Goal: Task Accomplishment & Management: Use online tool/utility

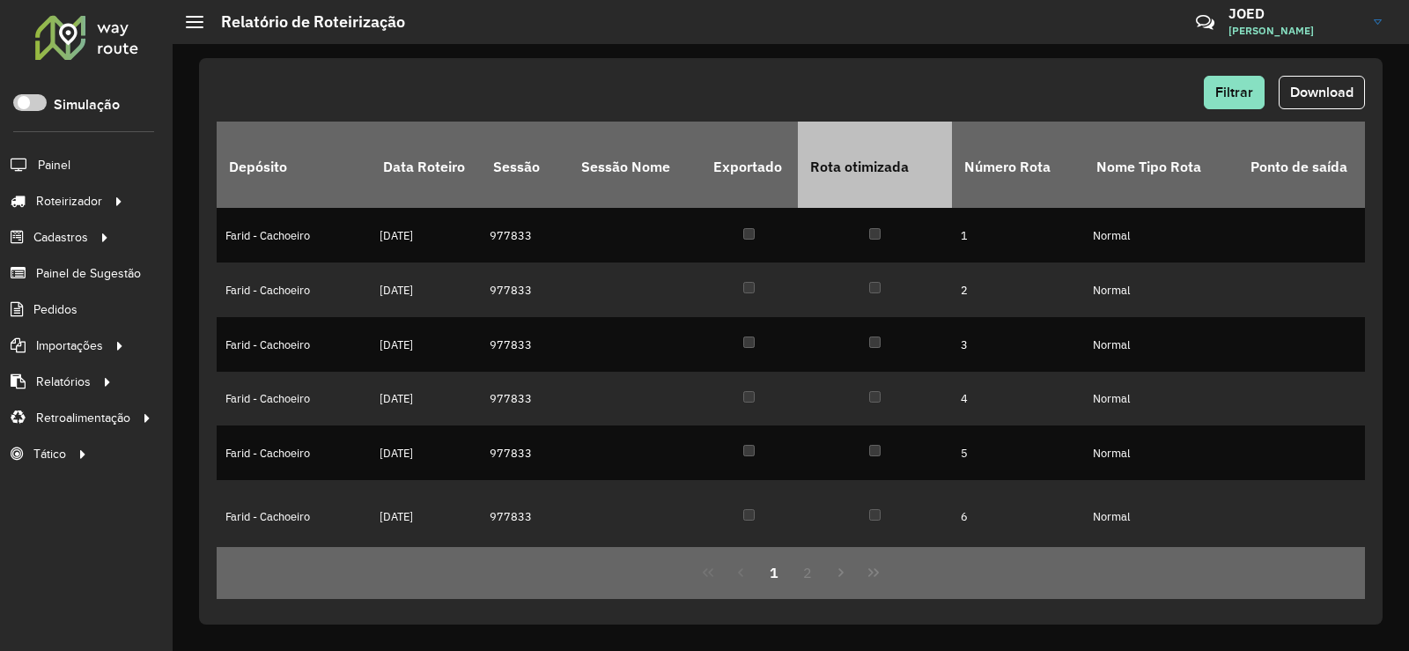
click at [937, 164] on th "Rota otimizada" at bounding box center [875, 165] width 154 height 86
click at [917, 158] on th "Rota otimizada" at bounding box center [875, 165] width 154 height 86
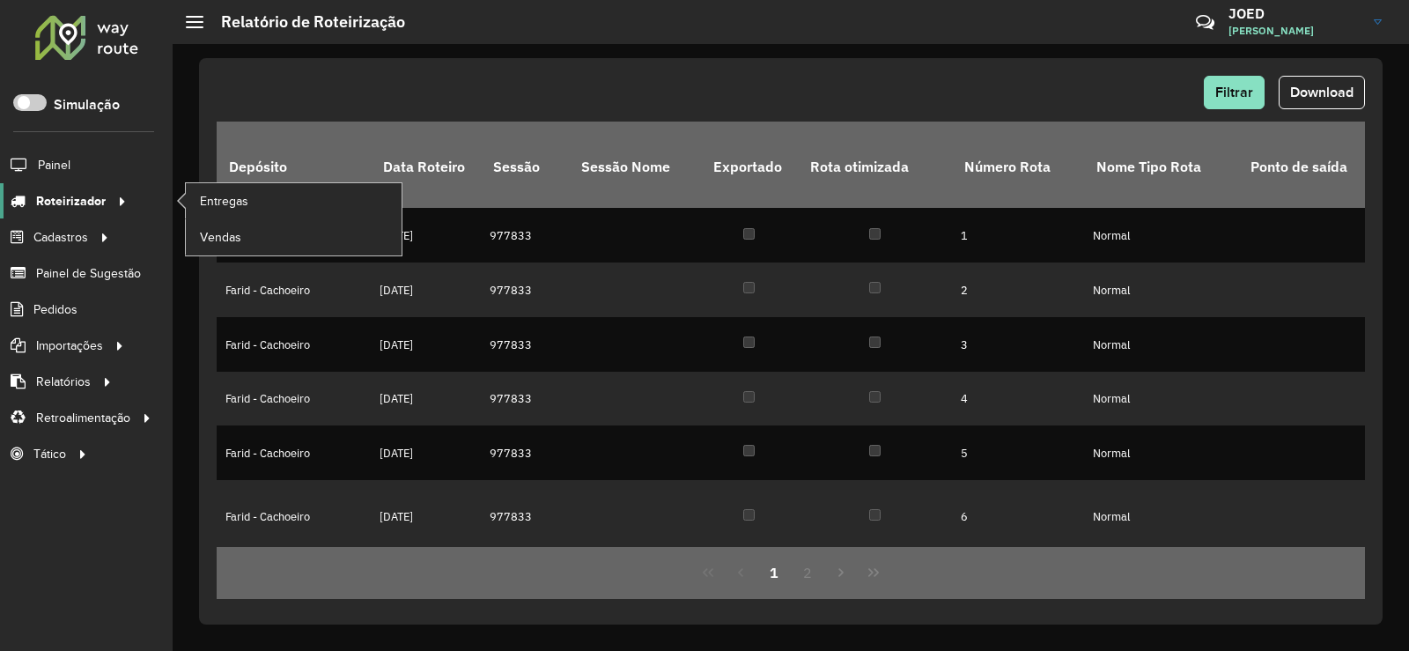
click at [120, 202] on icon at bounding box center [119, 200] width 15 height 26
click at [277, 197] on link "Entregas" at bounding box center [294, 200] width 216 height 35
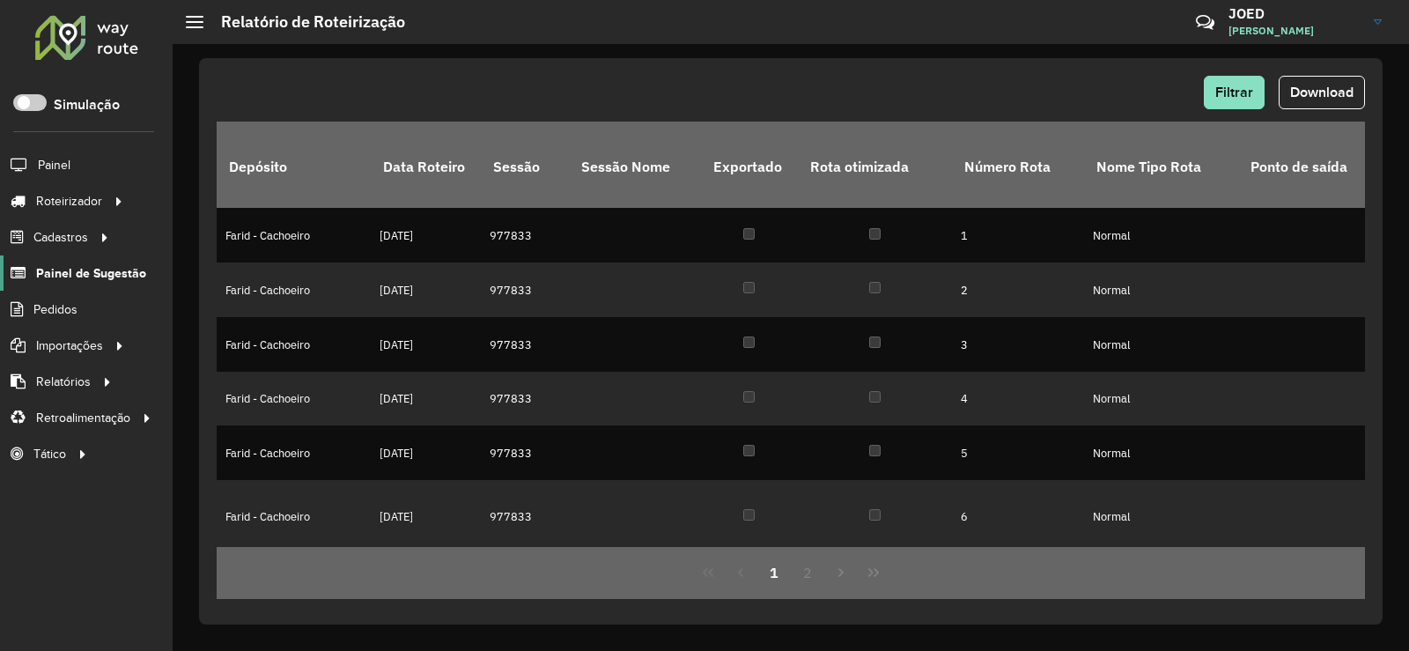
click at [134, 275] on font "Painel de Sugestão" at bounding box center [91, 273] width 110 height 14
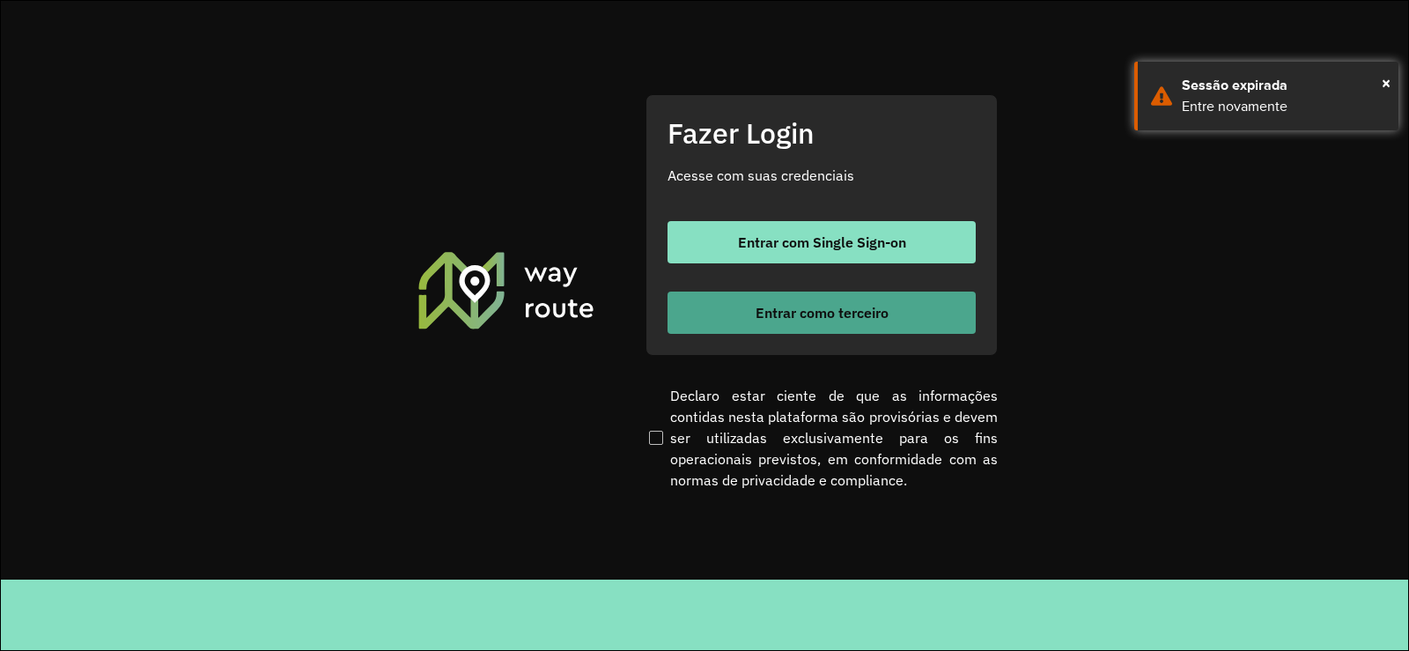
click at [827, 315] on font "Entrar como terceiro" at bounding box center [821, 313] width 133 height 18
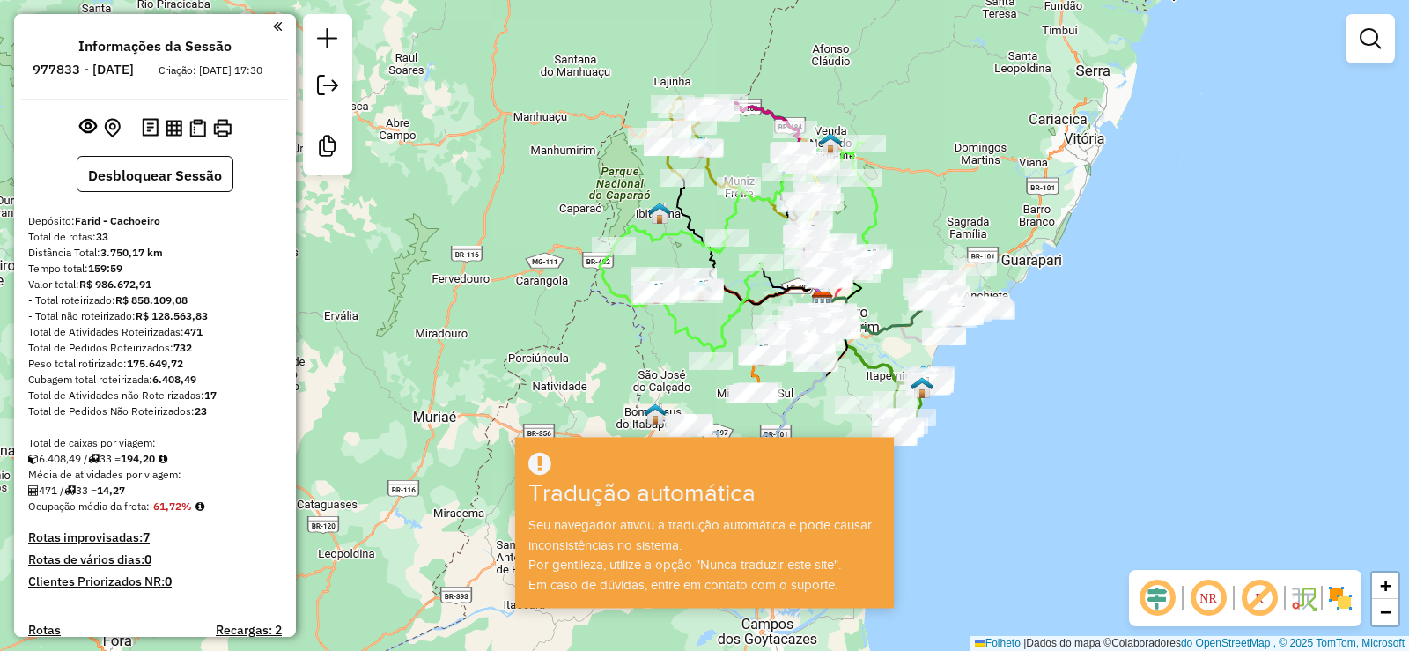
scroll to position [1992, 0]
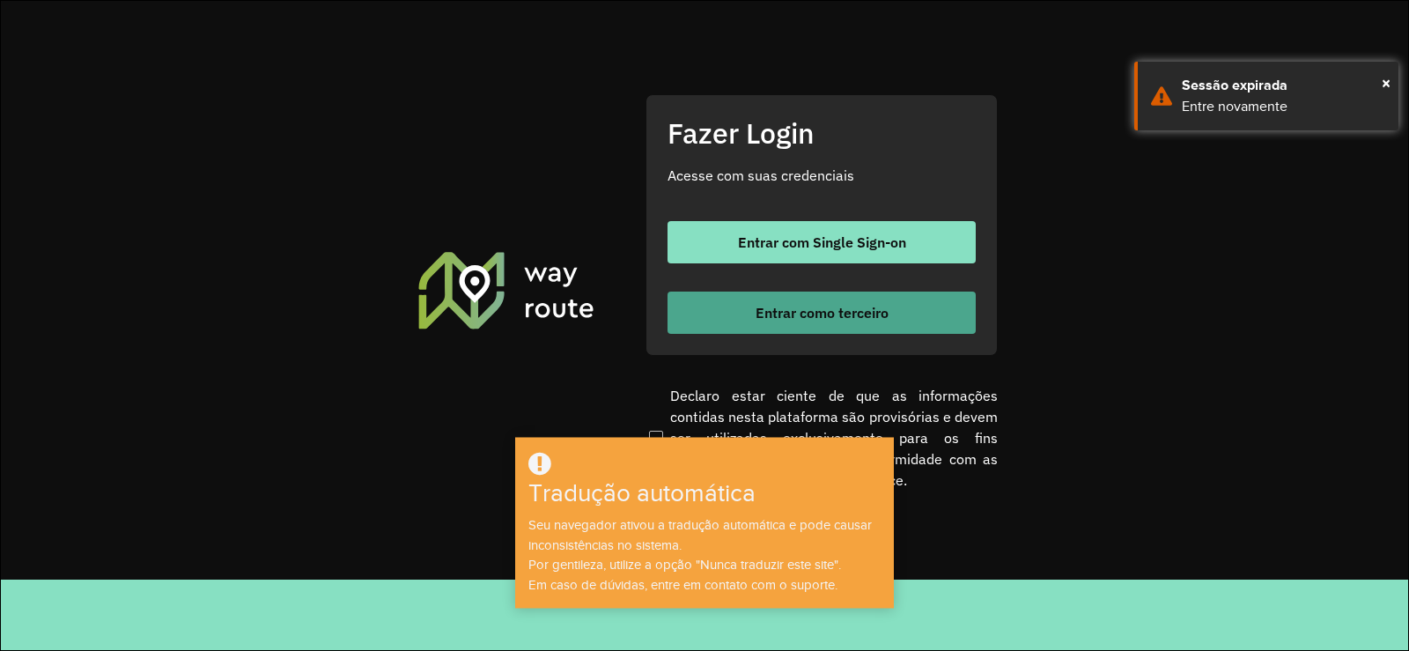
click at [820, 298] on button "Entrar como terceiro" at bounding box center [821, 312] width 308 height 42
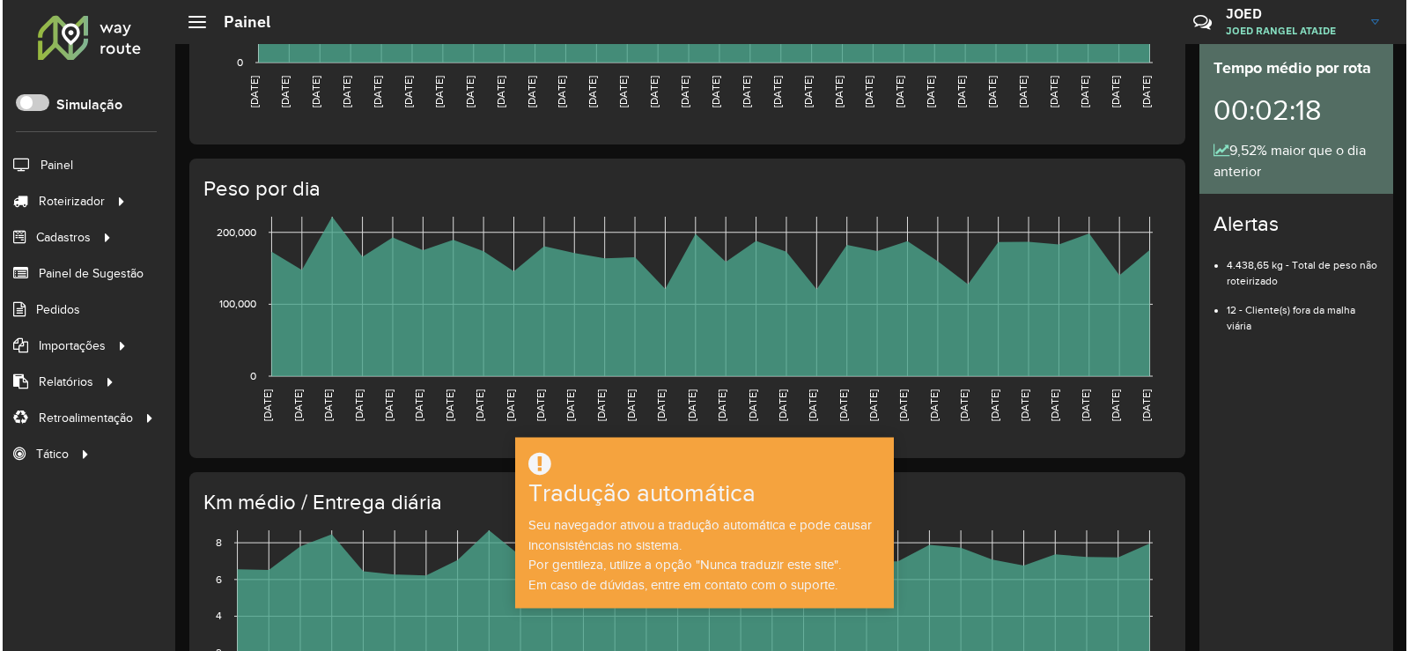
scroll to position [440, 0]
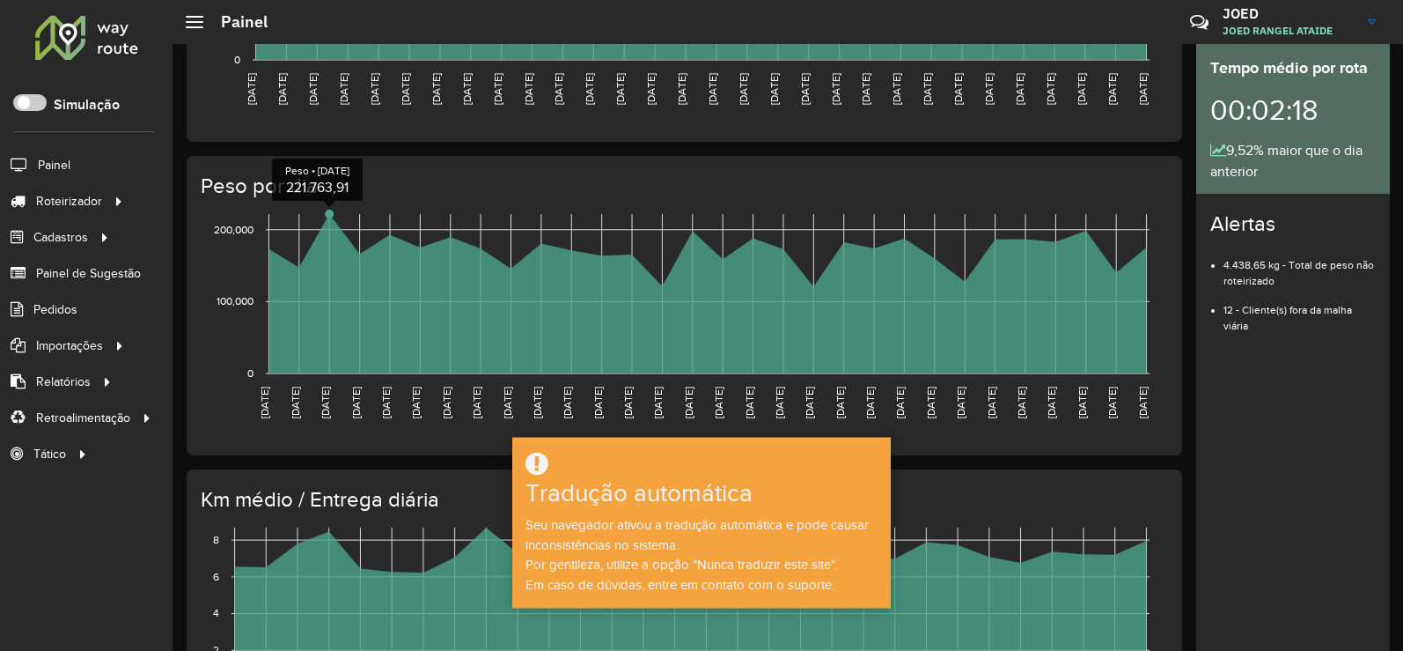
click at [328, 217] on circle at bounding box center [329, 214] width 9 height 9
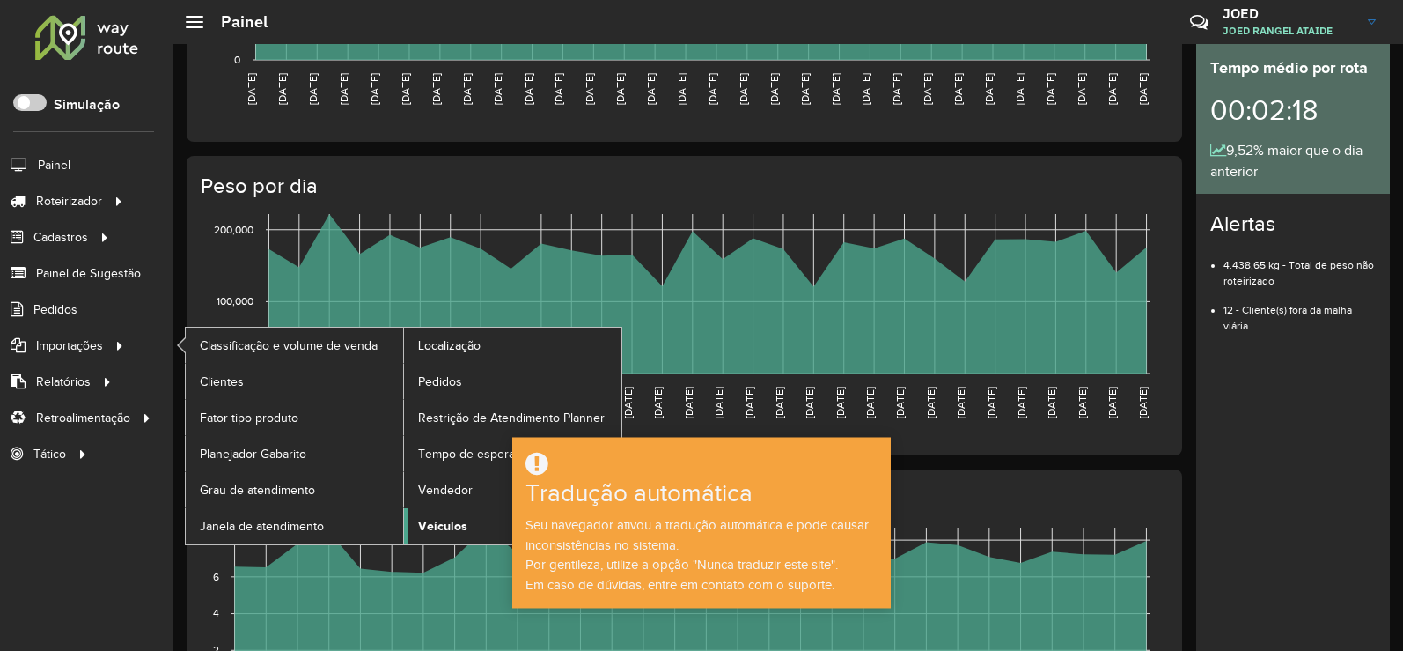
click at [439, 521] on font "Veículos" at bounding box center [442, 526] width 49 height 14
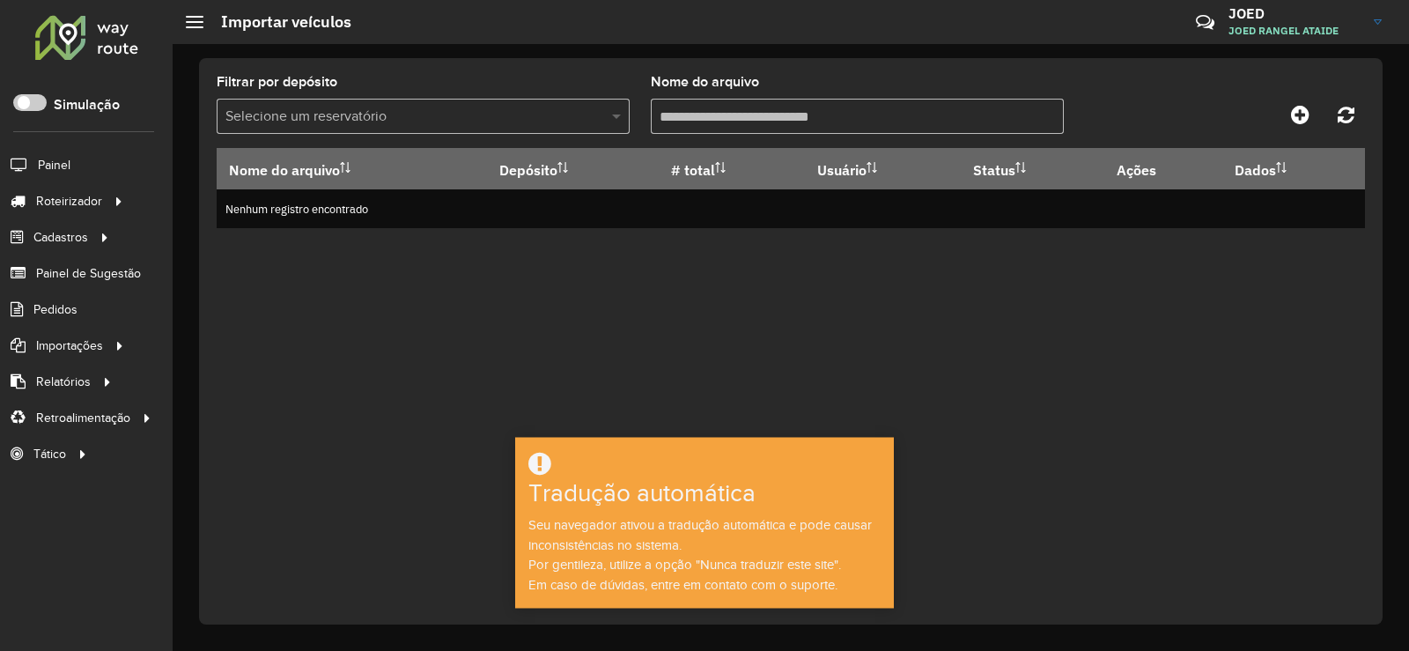
click at [628, 121] on span at bounding box center [619, 116] width 22 height 21
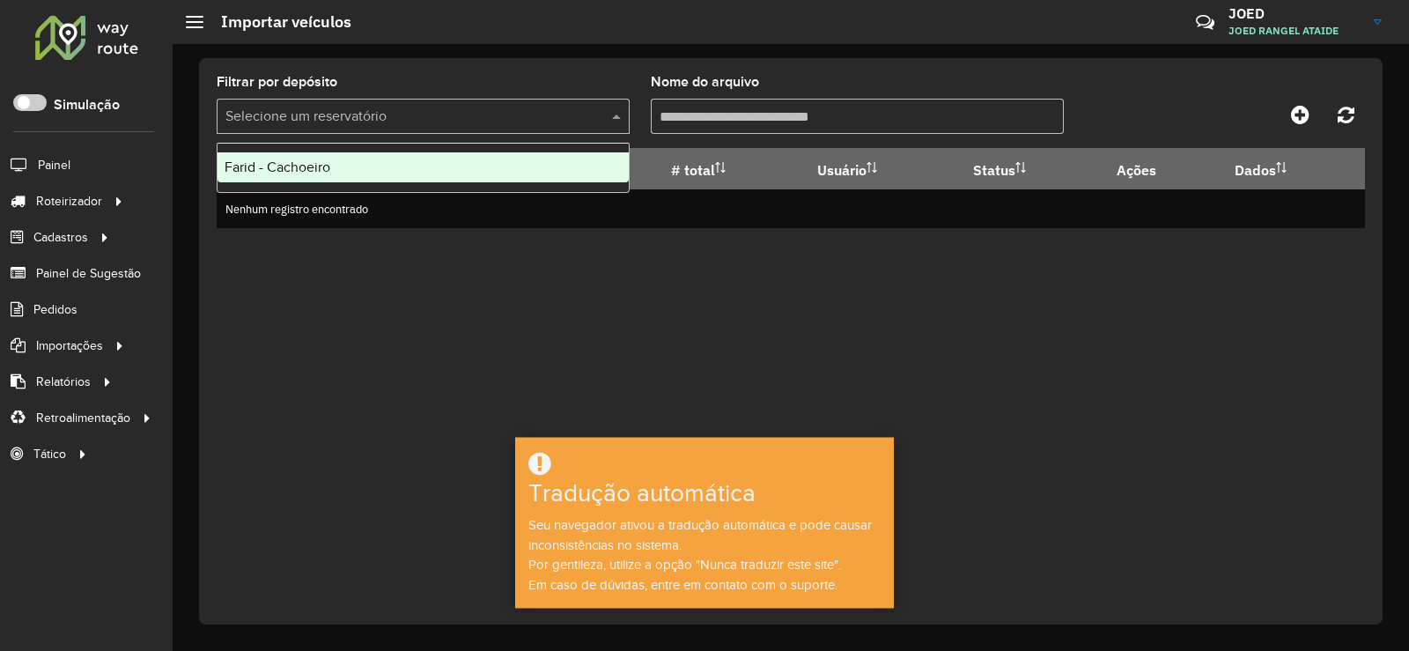
click at [484, 174] on div "Farid - Cachoeiro" at bounding box center [422, 167] width 411 height 30
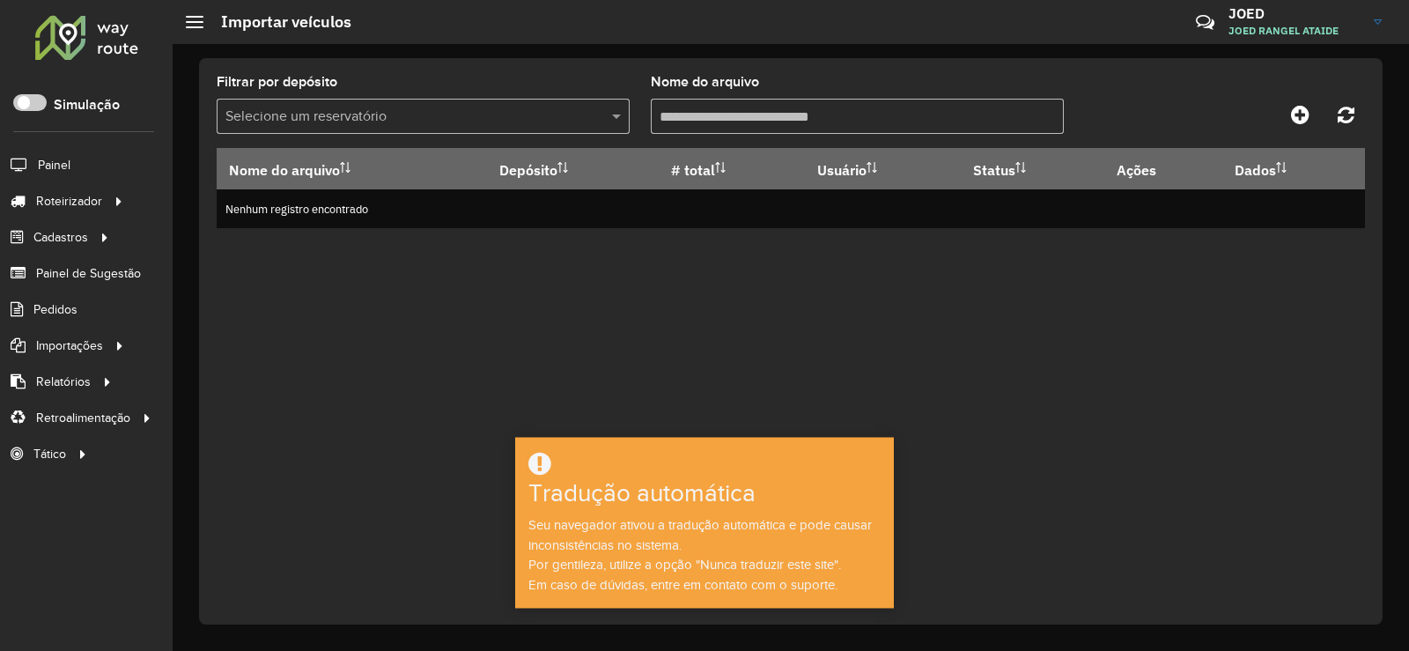
click at [1381, 22] on img at bounding box center [1378, 21] width 8 height 5
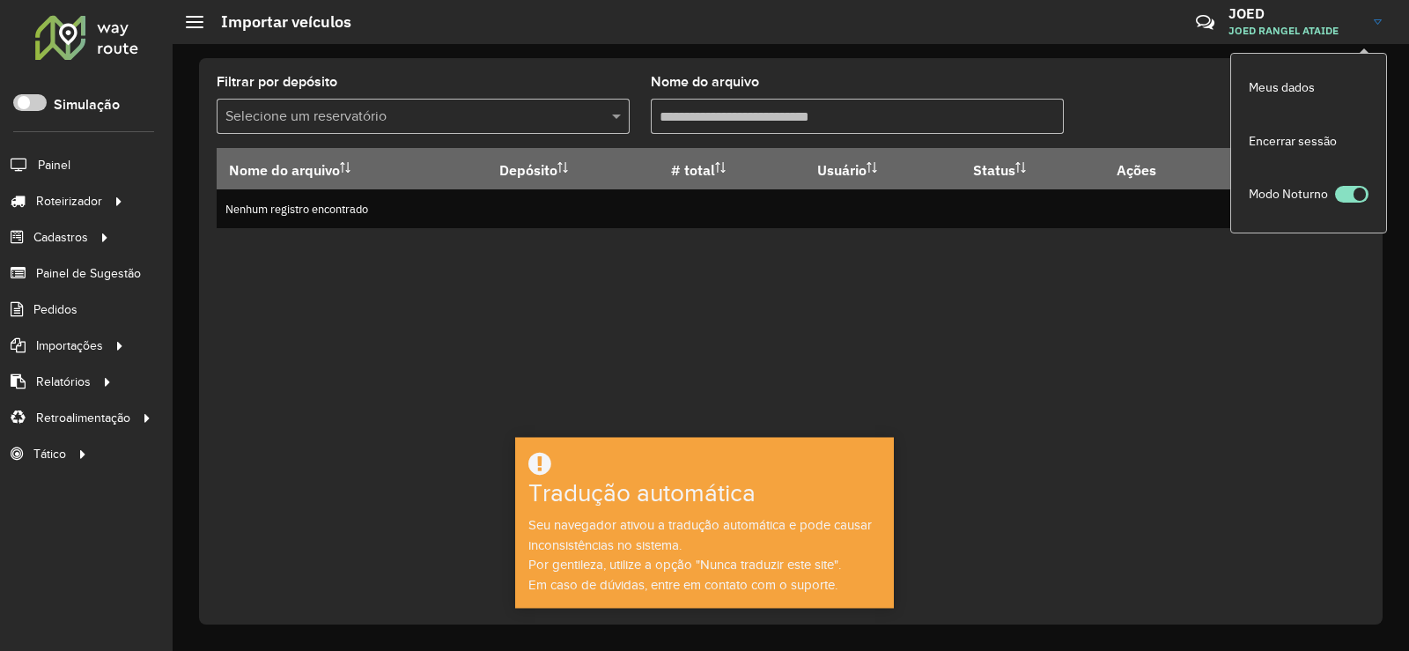
click at [1359, 203] on p-inputswitch at bounding box center [1351, 197] width 33 height 22
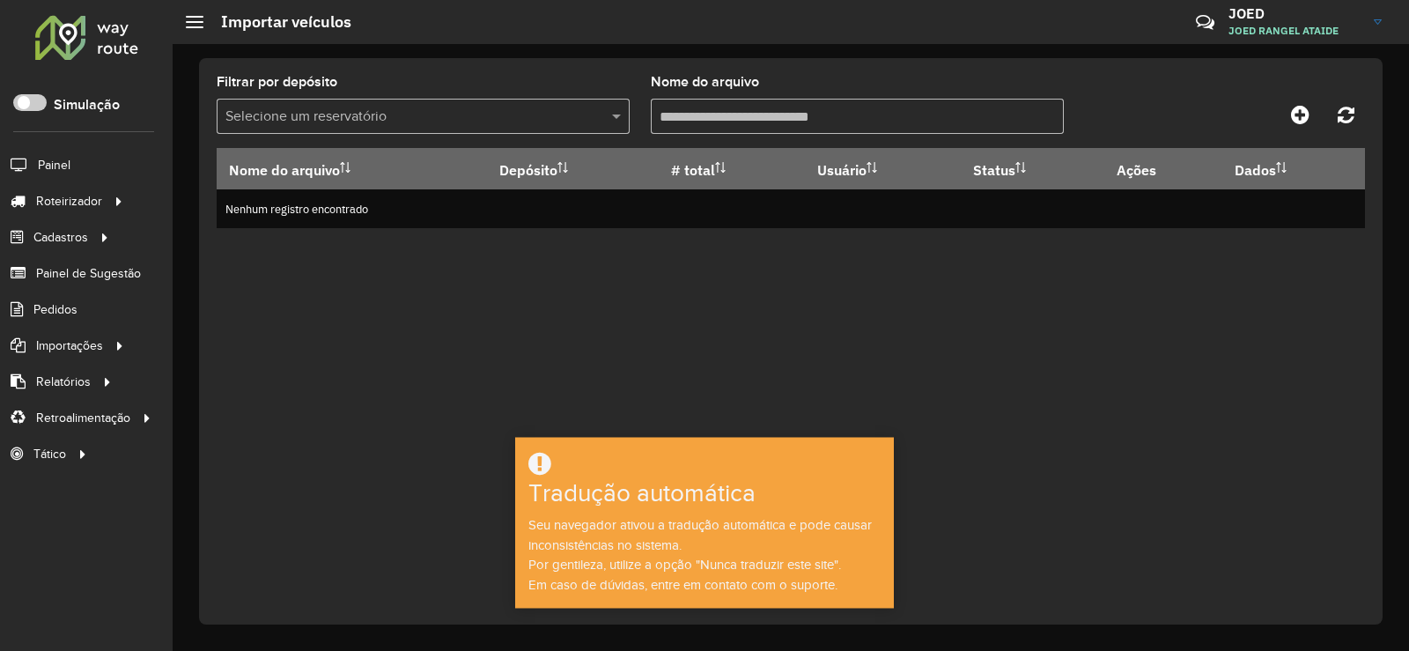
click at [1382, 30] on link "JOED JOED RANGEL ATAIDE" at bounding box center [1311, 22] width 166 height 46
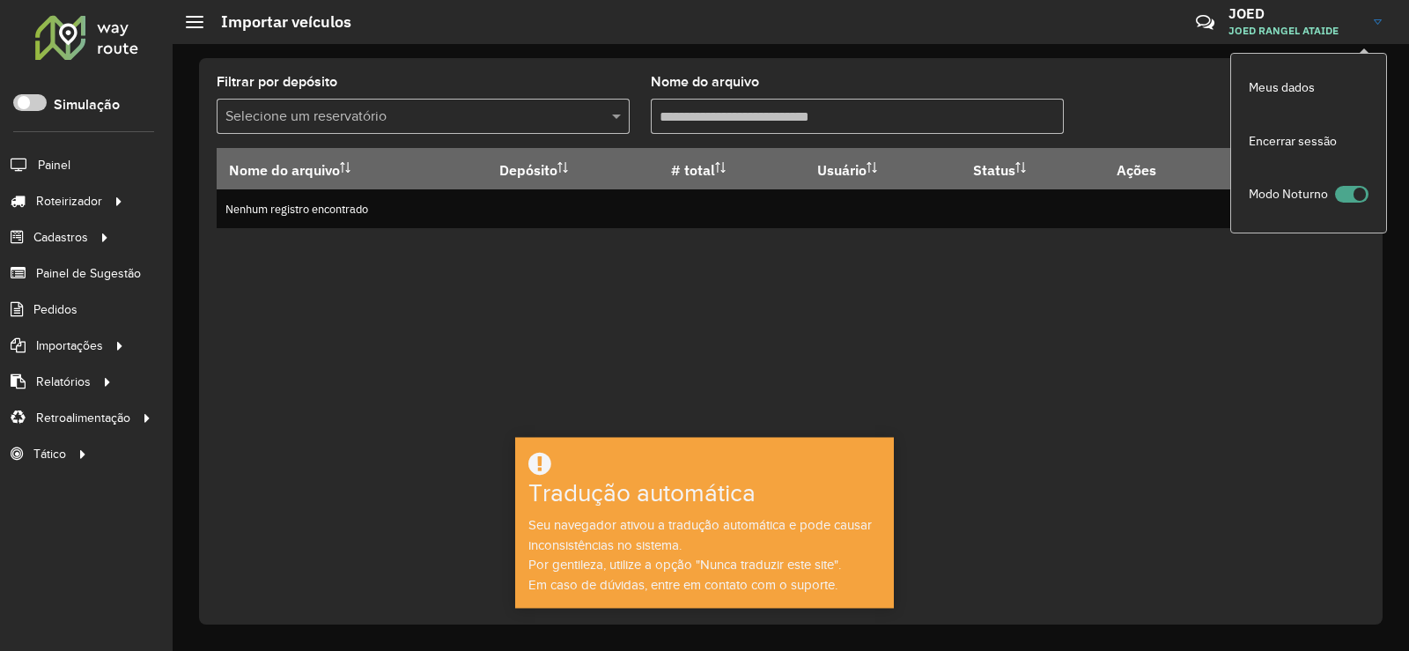
click at [1361, 188] on span at bounding box center [1351, 194] width 33 height 17
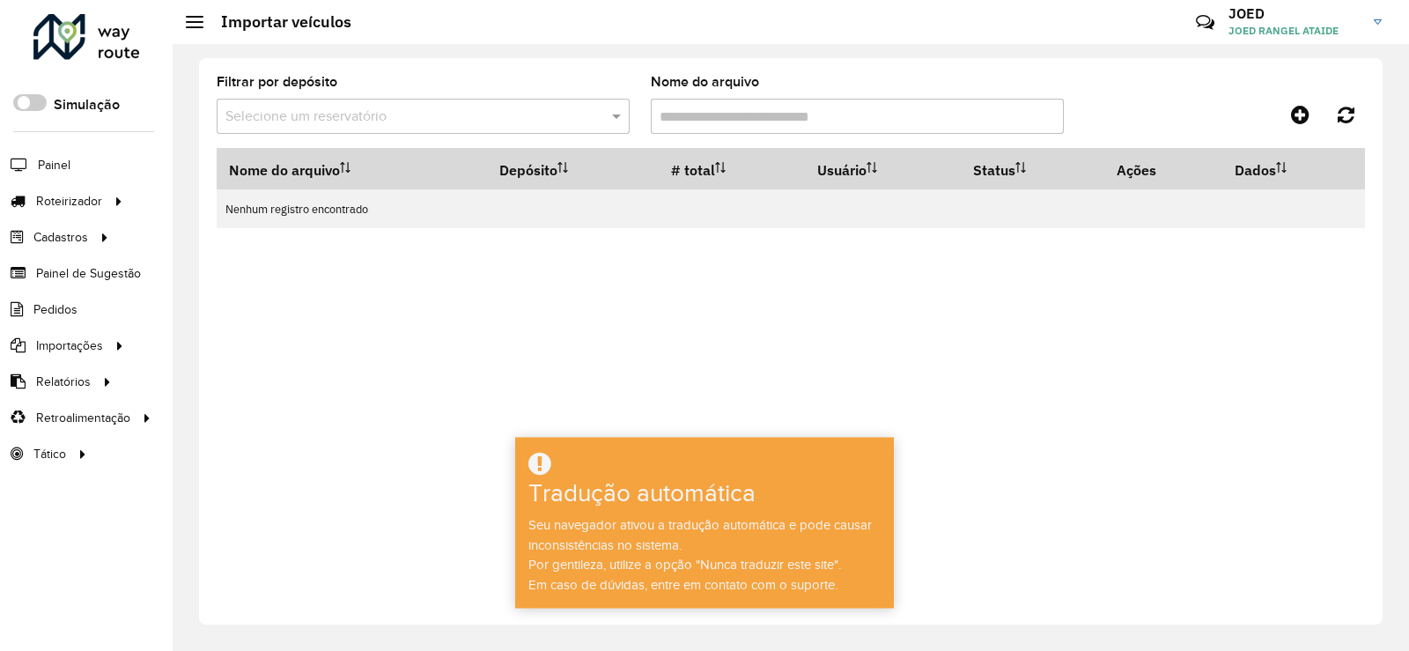
click at [1377, 26] on link "JOED JOED RANGEL ATAIDE" at bounding box center [1311, 22] width 166 height 46
click at [1354, 188] on span at bounding box center [1351, 194] width 33 height 17
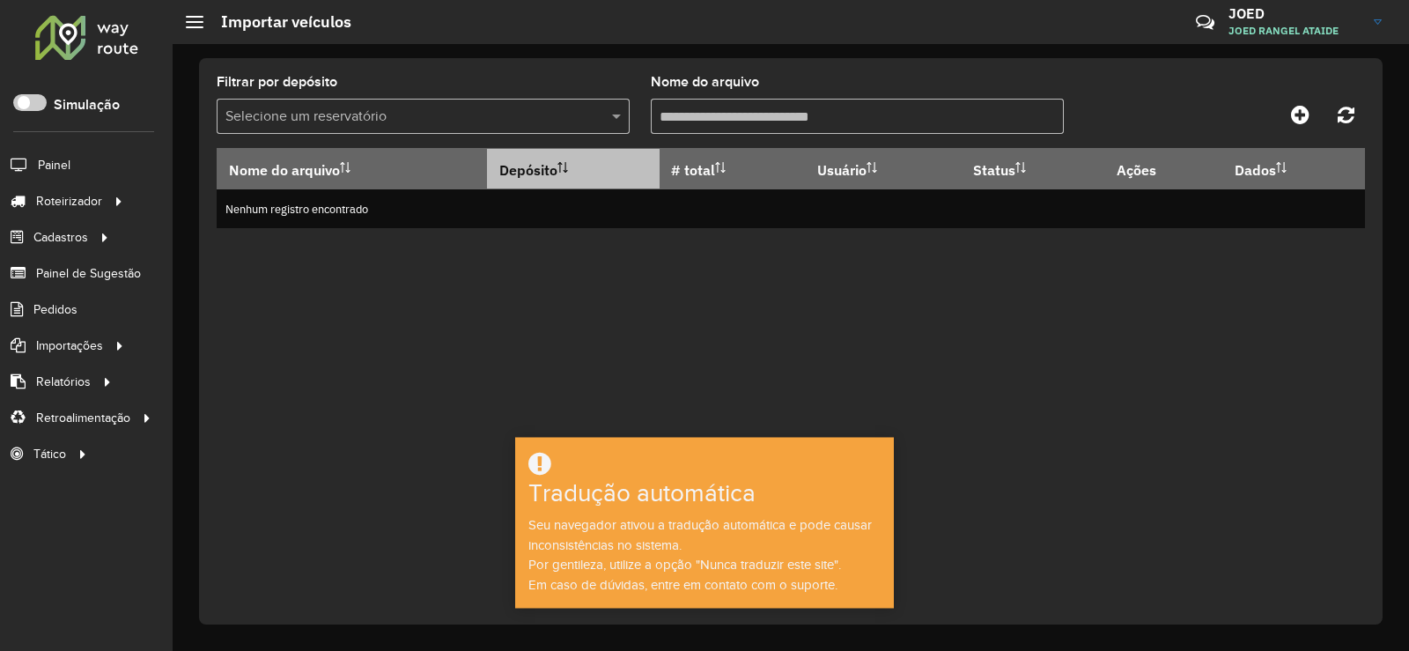
click at [569, 176] on th "Depósito" at bounding box center [573, 169] width 173 height 41
click at [41, 306] on font "Pedidos" at bounding box center [56, 309] width 46 height 14
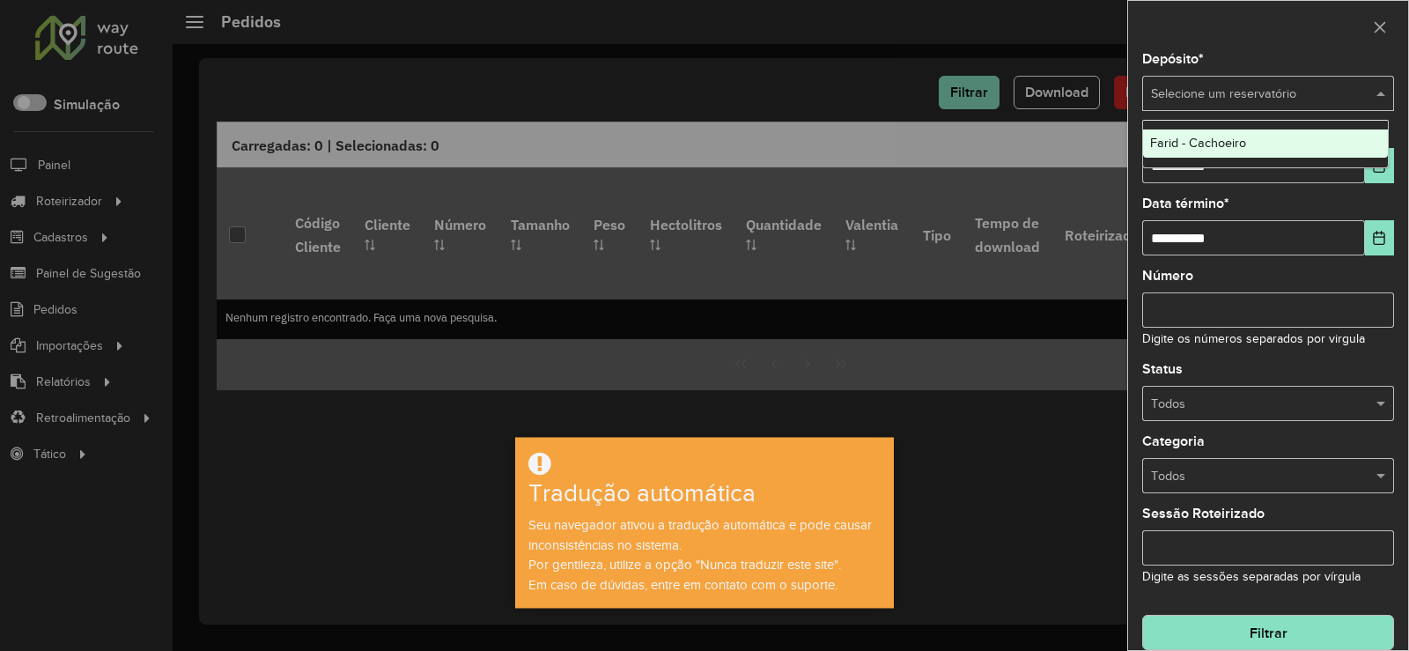
click at [1252, 86] on input "text" at bounding box center [1250, 94] width 199 height 19
click at [1257, 137] on div "Farid - Cachoeiro" at bounding box center [1265, 143] width 245 height 28
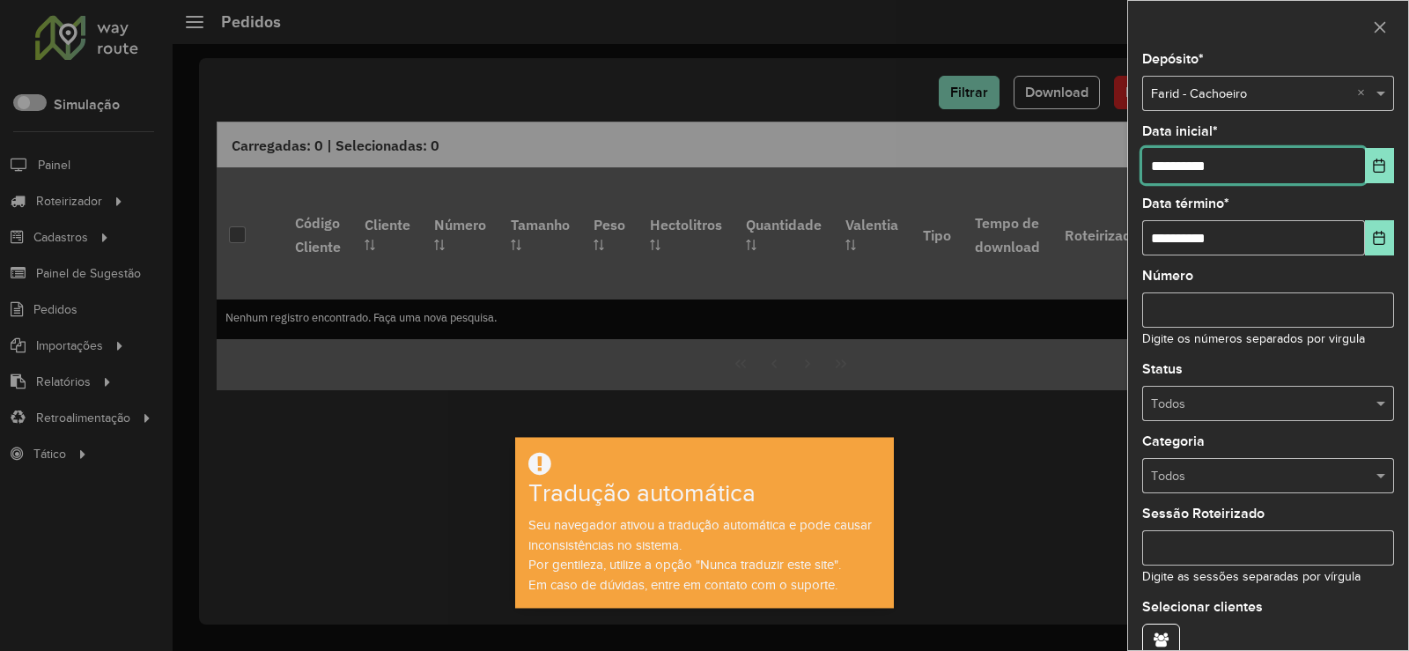
click at [1256, 171] on input "**********" at bounding box center [1253, 165] width 223 height 35
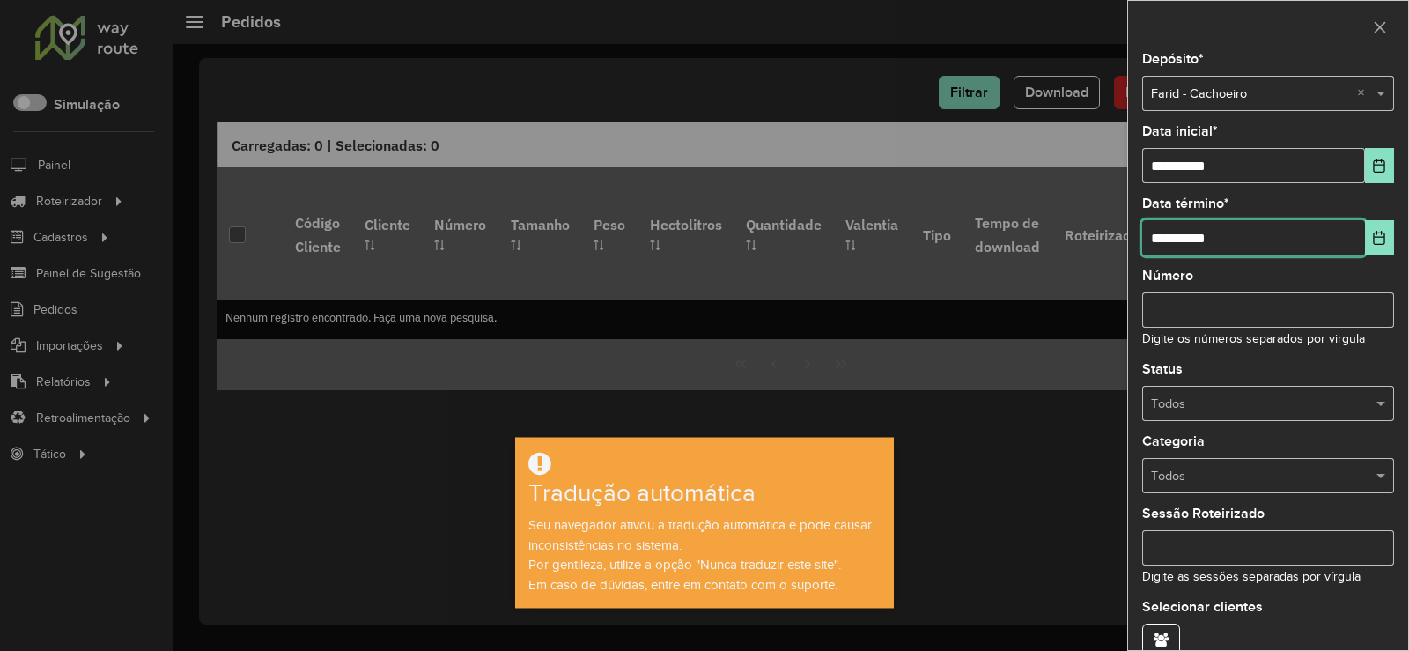
click at [1246, 236] on input "**********" at bounding box center [1253, 237] width 223 height 35
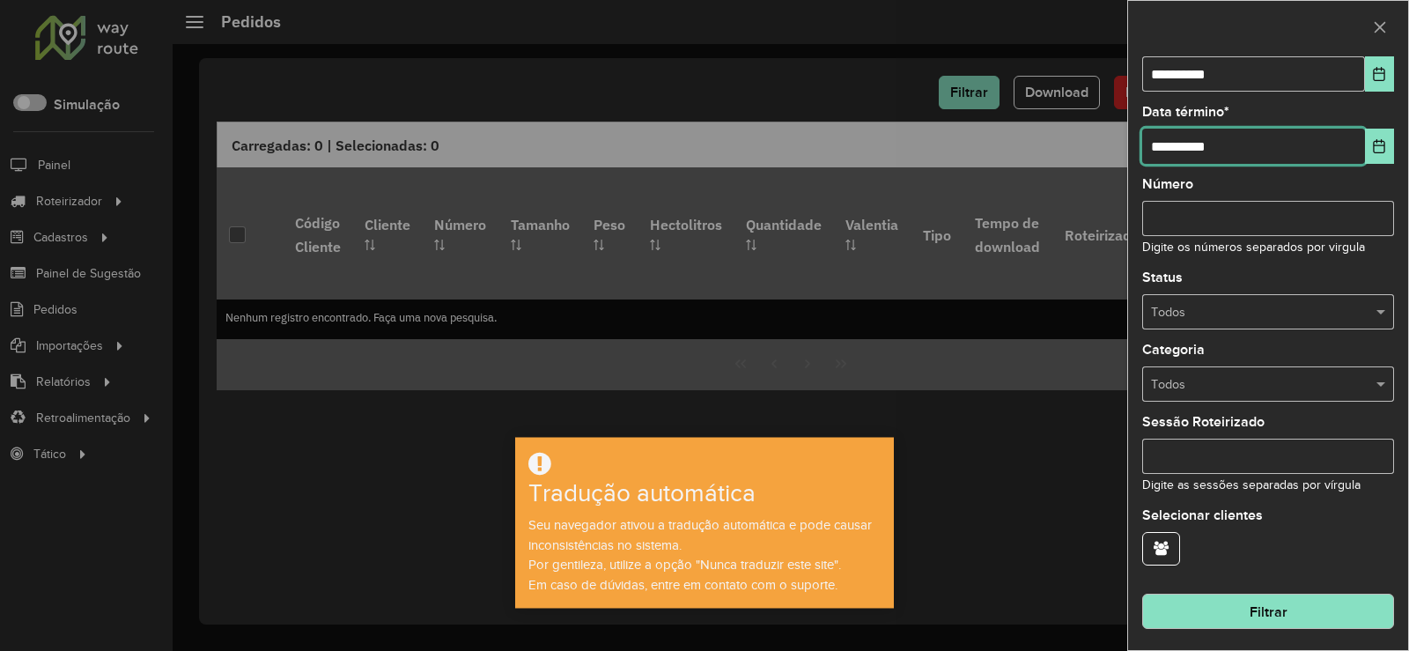
scroll to position [92, 0]
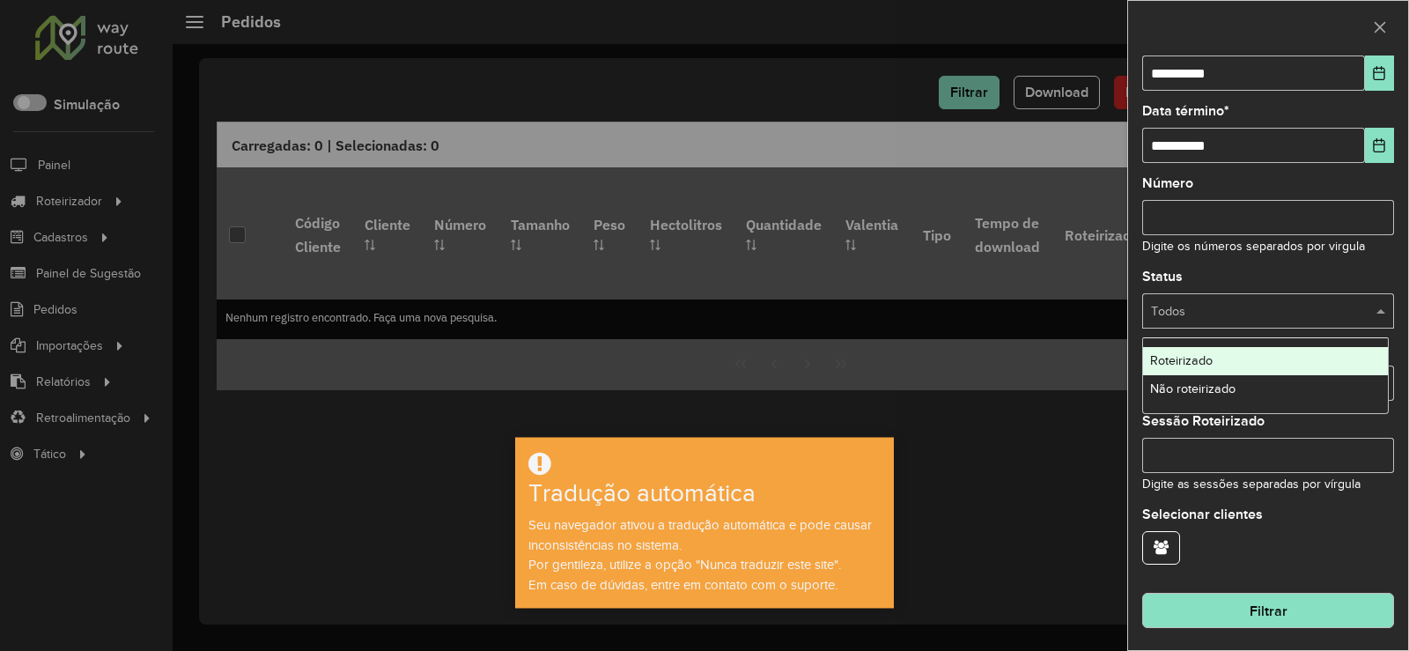
click at [1359, 328] on div "Todos" at bounding box center [1268, 310] width 252 height 35
click at [1244, 363] on div "Roteirizado" at bounding box center [1265, 361] width 245 height 28
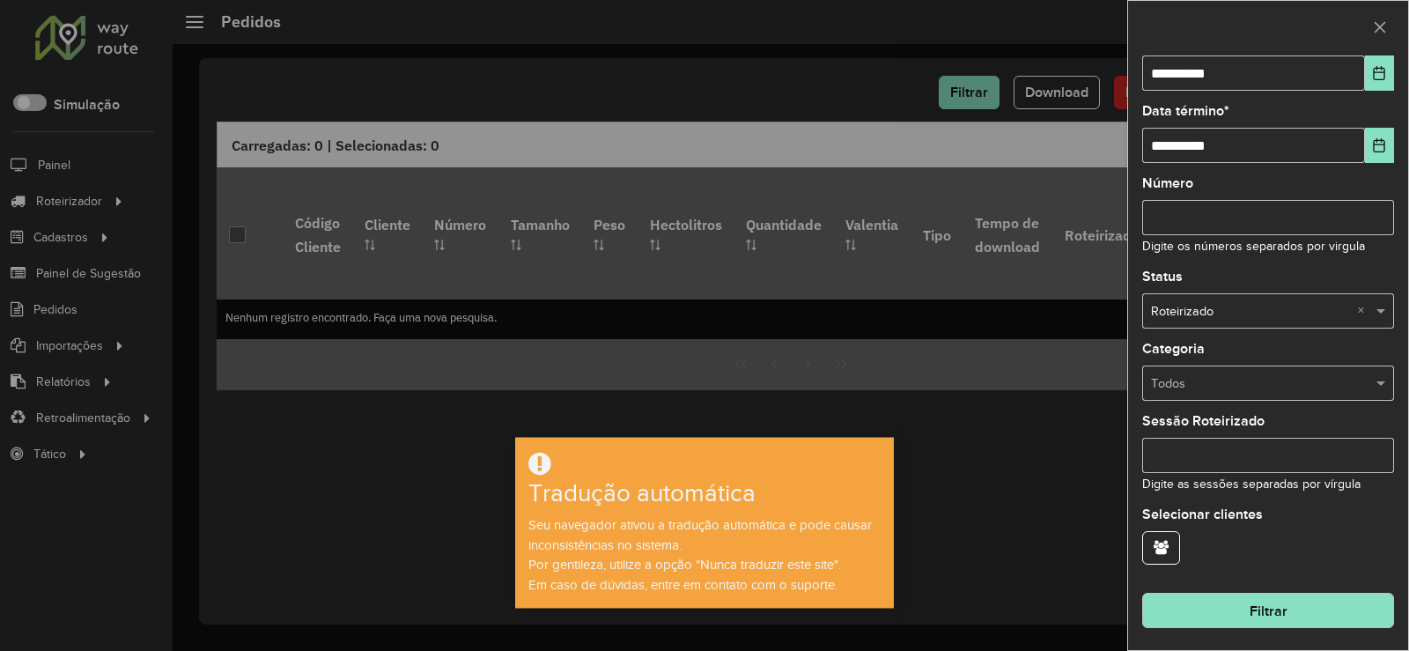
click at [1228, 390] on input "text" at bounding box center [1250, 383] width 199 height 19
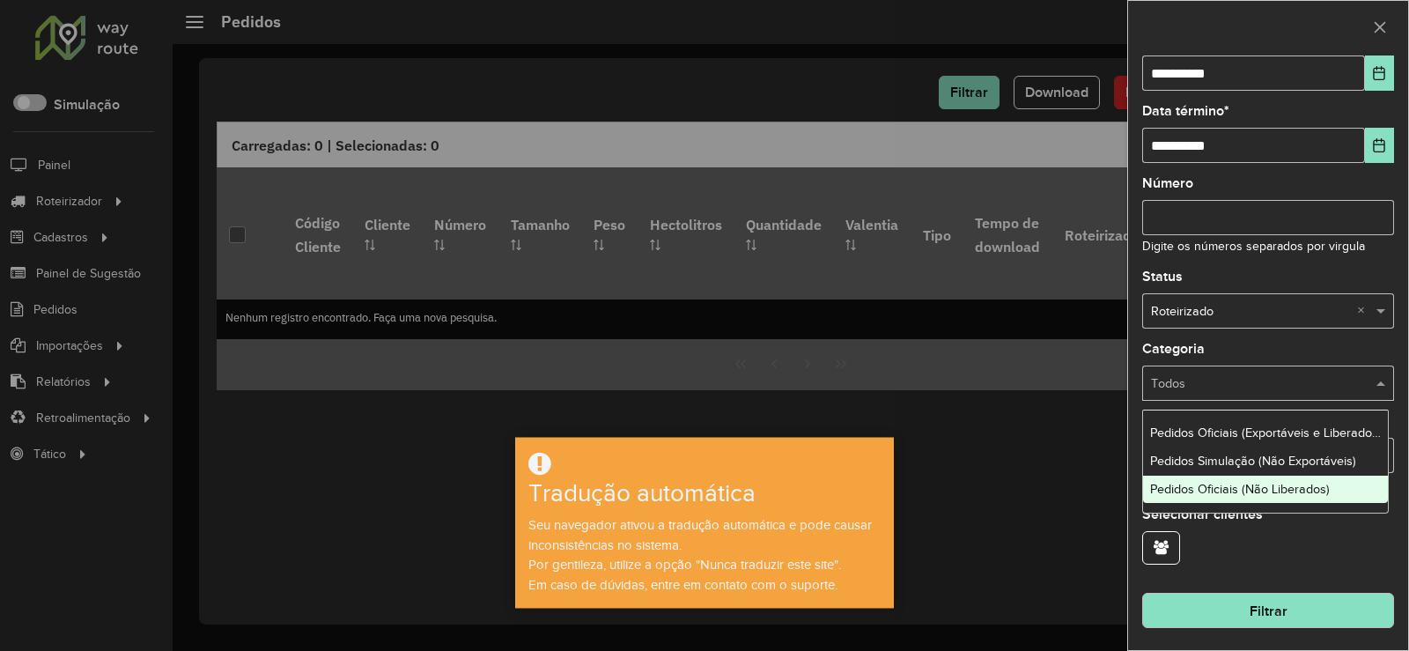
click at [1232, 489] on font "Pedidos Oficiais (Não Liberados)" at bounding box center [1240, 489] width 180 height 14
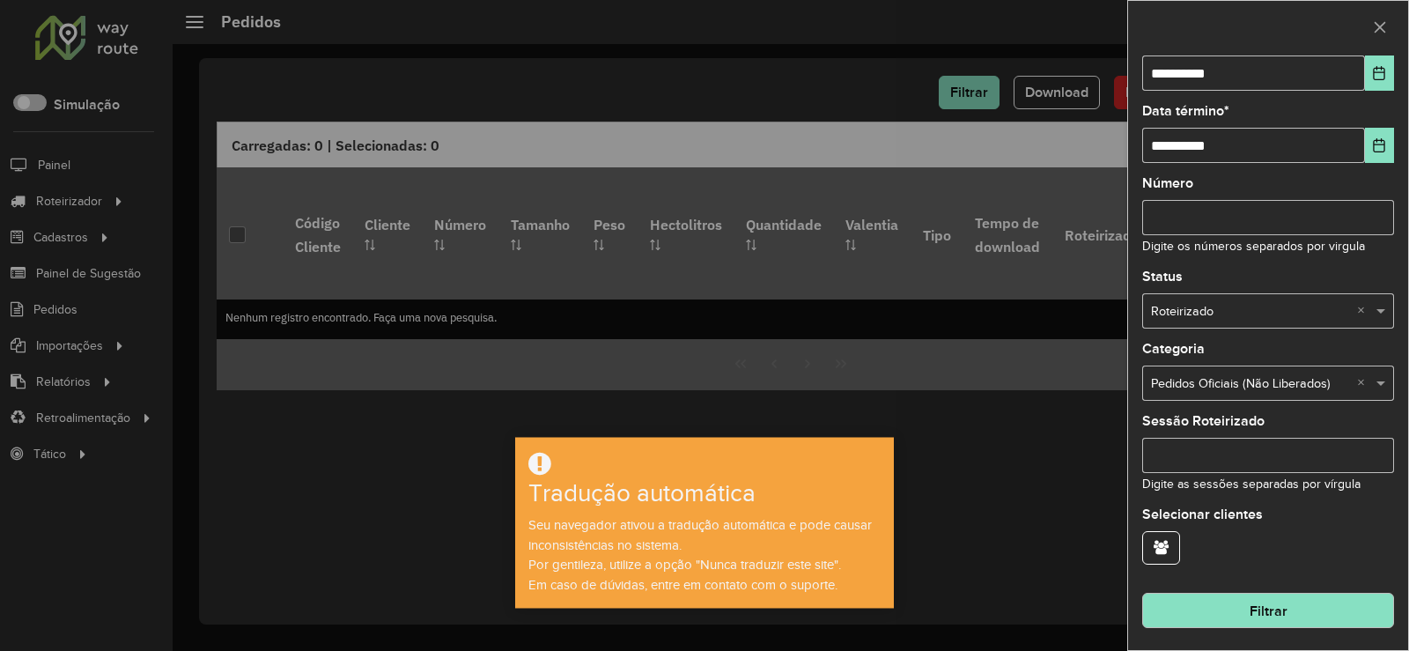
click at [1249, 459] on input "Sessão Roteirizado" at bounding box center [1268, 455] width 252 height 35
click at [1249, 612] on font "Filtrar" at bounding box center [1268, 610] width 38 height 15
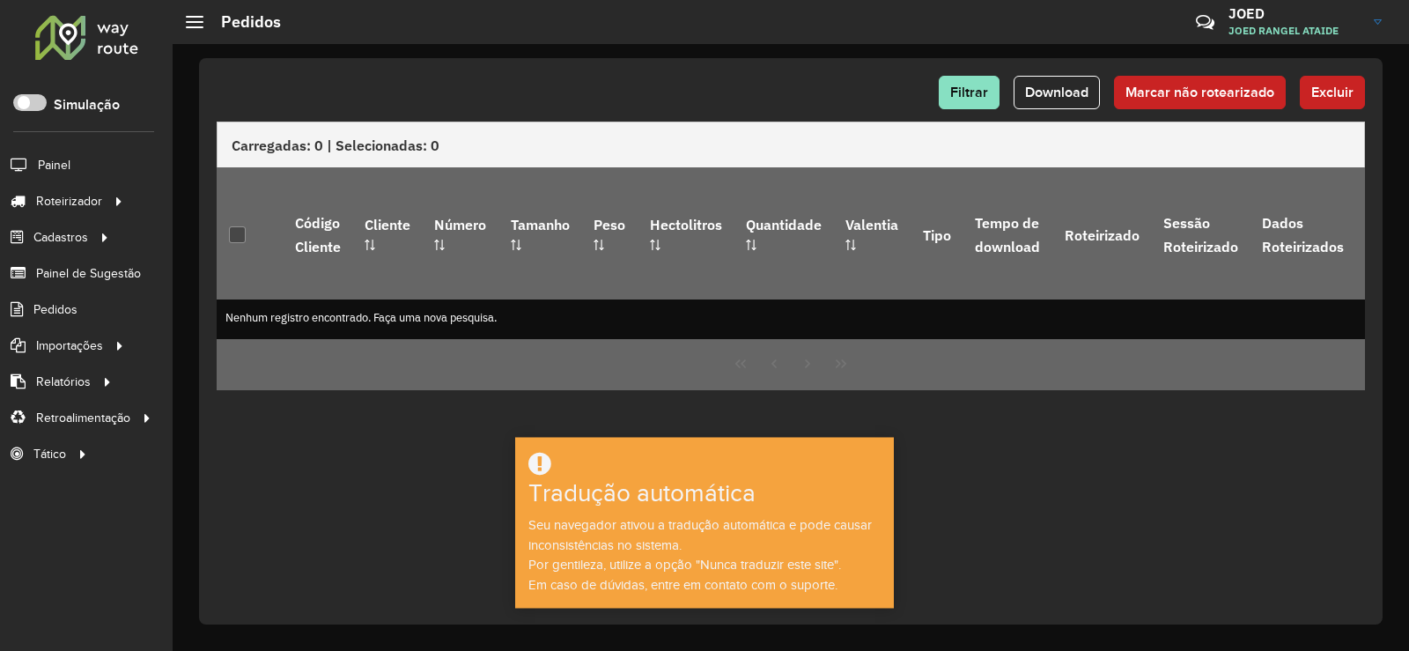
click at [1033, 420] on div "Filtrar Download Marcar não rotearizado Excluir Carregadas: 0 | Selecionadas: 0…" at bounding box center [790, 341] width 1183 height 566
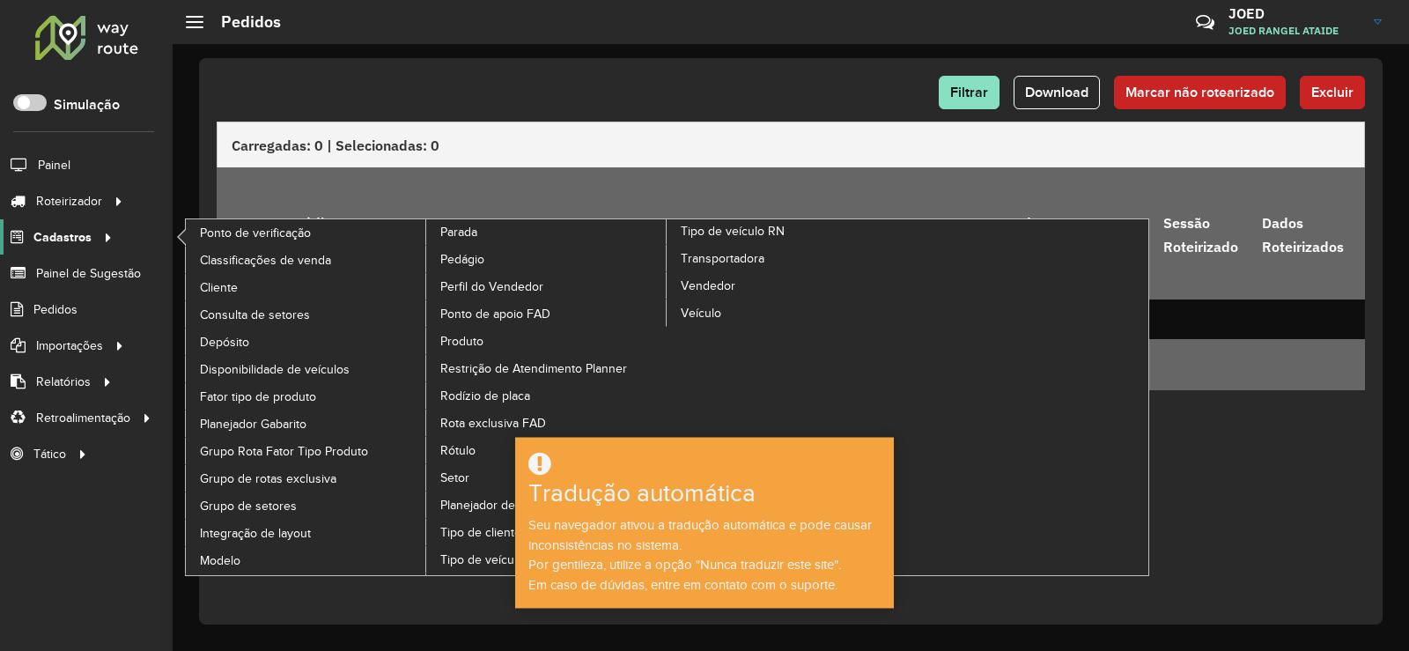
click at [44, 242] on font "Cadastros" at bounding box center [62, 237] width 58 height 14
click at [652, 375] on ul "Ponto de verificação Classificações de venda Cliente Consulta de setores Depósi…" at bounding box center [409, 397] width 484 height 356
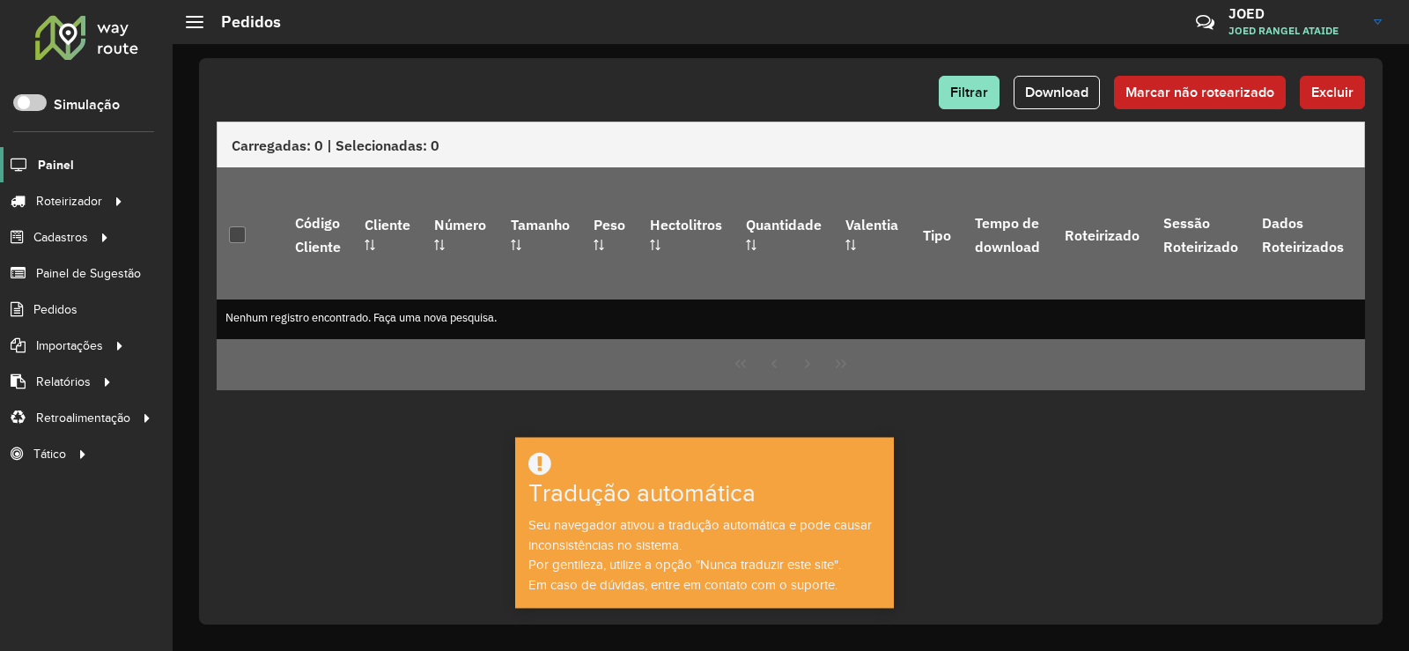
click at [50, 176] on link "Painel" at bounding box center [37, 164] width 74 height 35
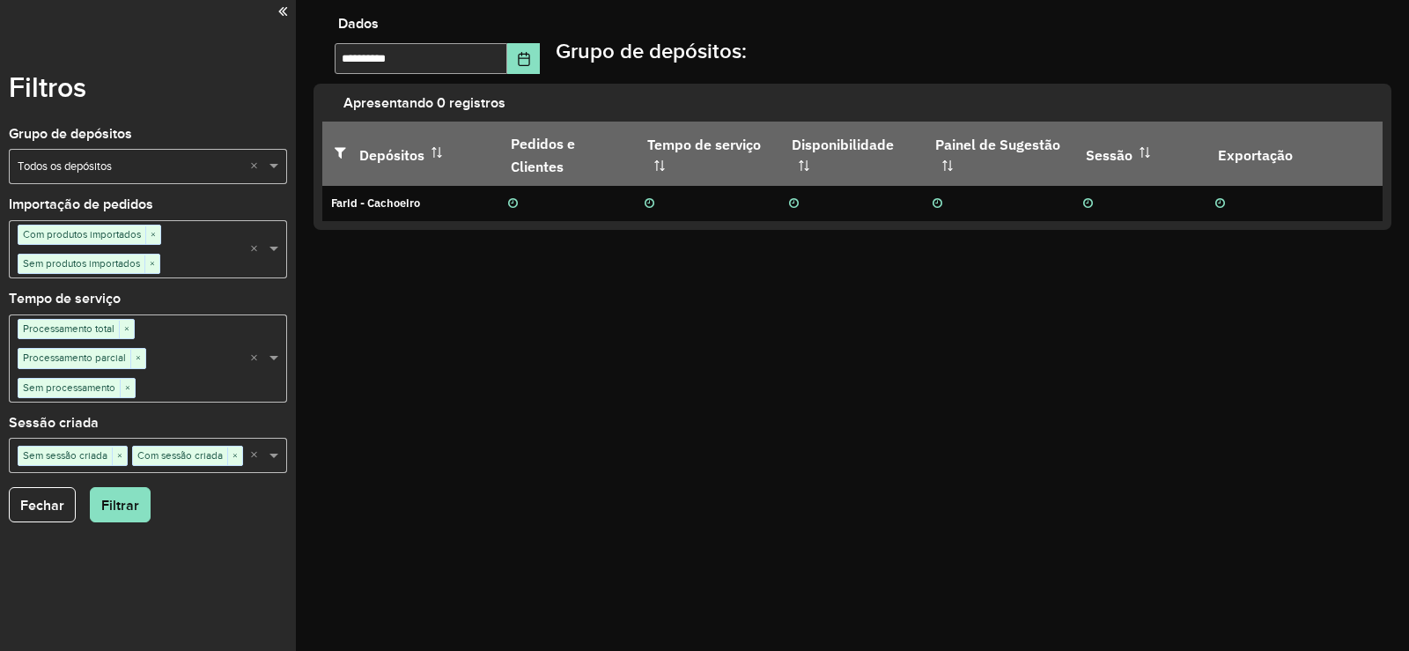
click at [483, 335] on div "**********" at bounding box center [852, 325] width 1113 height 651
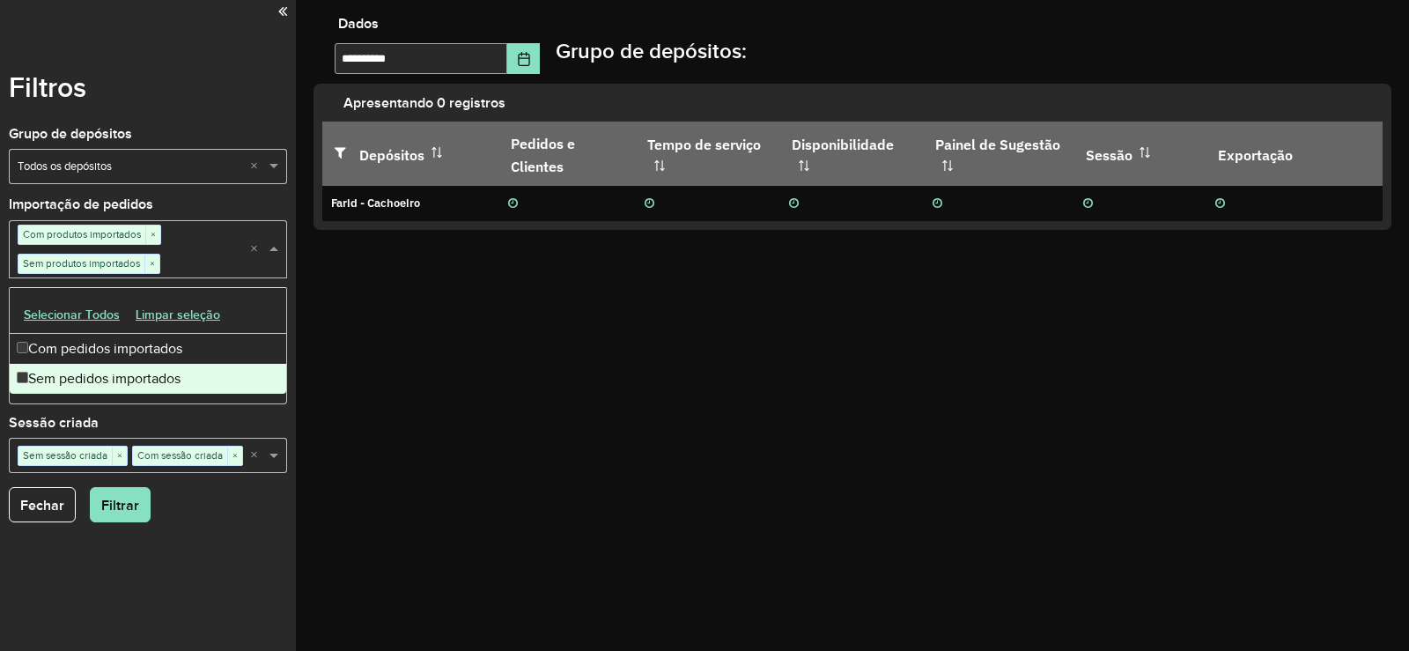
click at [276, 255] on span at bounding box center [276, 249] width 22 height 18
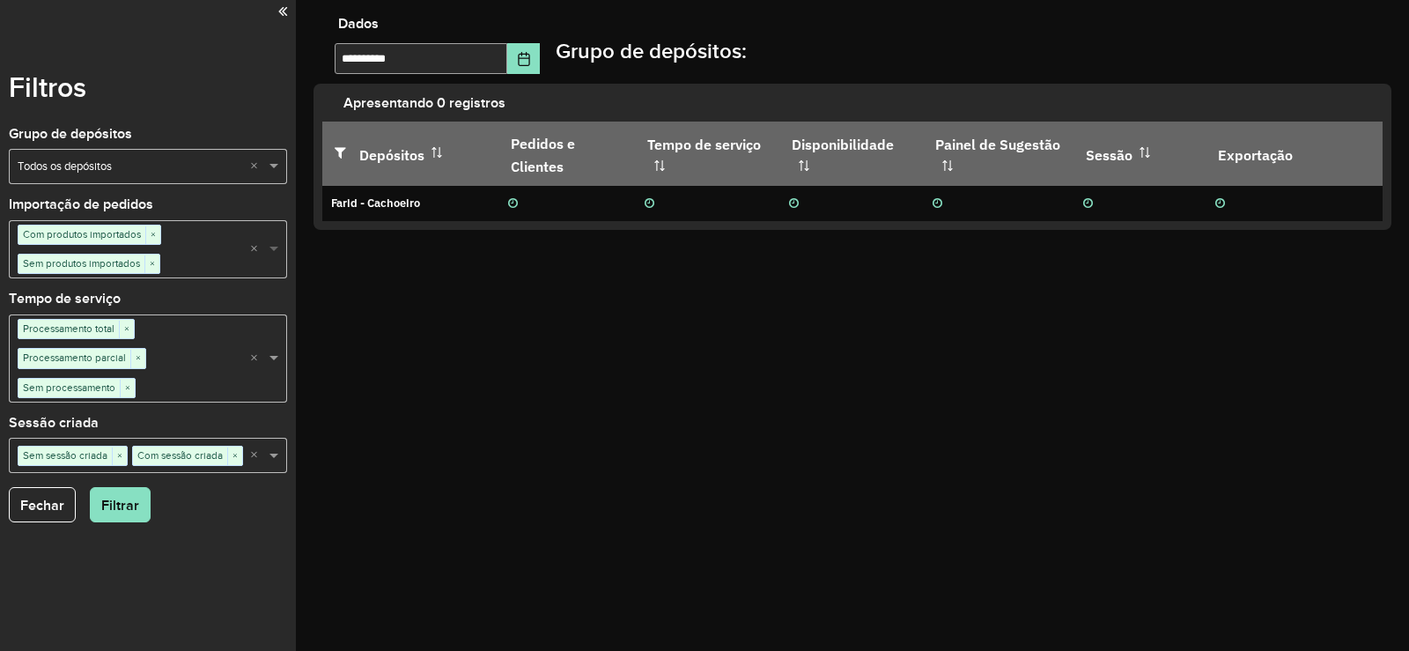
click at [276, 255] on span at bounding box center [276, 249] width 22 height 18
drag, startPoint x: 466, startPoint y: 359, endPoint x: 485, endPoint y: 312, distance: 51.3
click at [457, 342] on div "**********" at bounding box center [852, 325] width 1113 height 651
click at [281, 4] on icon at bounding box center [282, 12] width 9 height 16
